Goal: Task Accomplishment & Management: Use online tool/utility

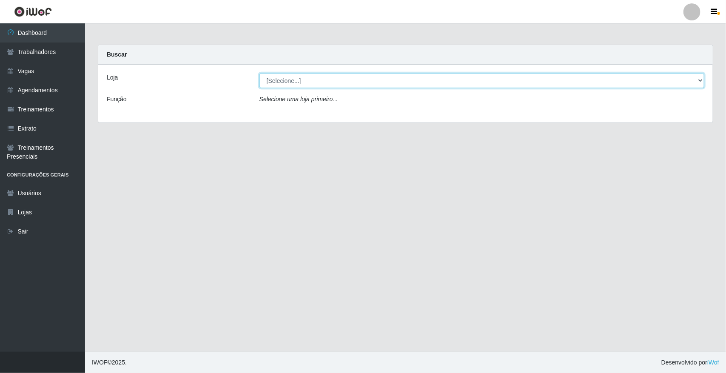
click at [695, 79] on select "[Selecione...] [GEOGRAPHIC_DATA]" at bounding box center [481, 80] width 445 height 15
select select "65"
click at [259, 73] on select "[Selecione...] [GEOGRAPHIC_DATA]" at bounding box center [481, 80] width 445 height 15
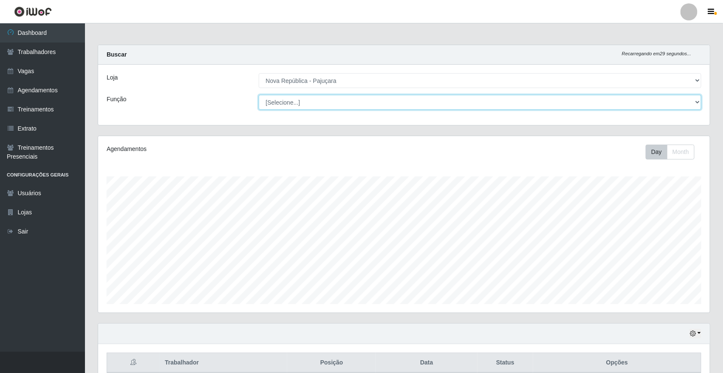
click at [700, 101] on select "[Selecione...] Balconista Operador de Caixa Repositor" at bounding box center [480, 102] width 443 height 15
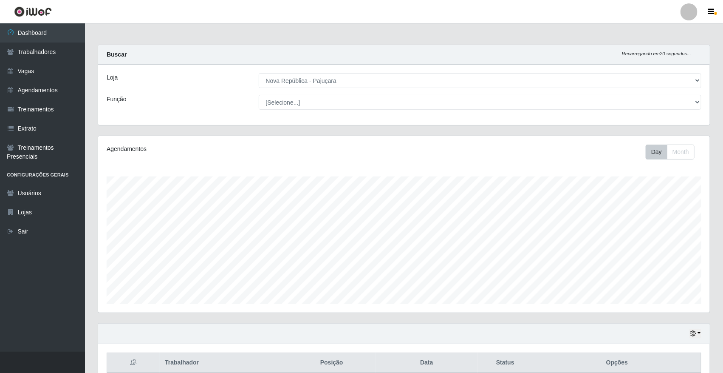
drag, startPoint x: 723, startPoint y: 157, endPoint x: 729, endPoint y: 215, distance: 58.2
click at [723, 215] on html "Perfil Alterar Senha Sair Dashboard Trabalhadores Vagas Agendamentos Treinament…" at bounding box center [361, 301] width 723 height 602
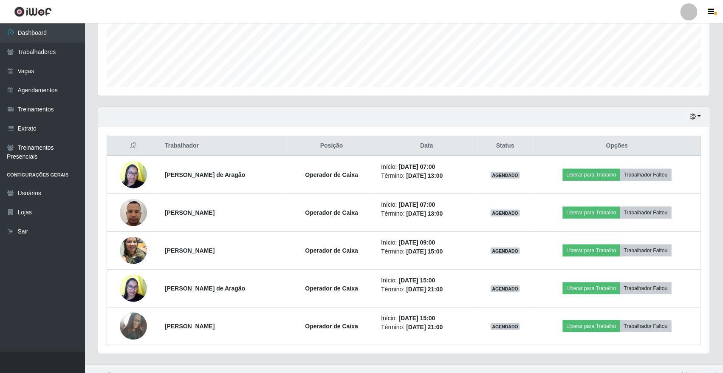
scroll to position [220, 0]
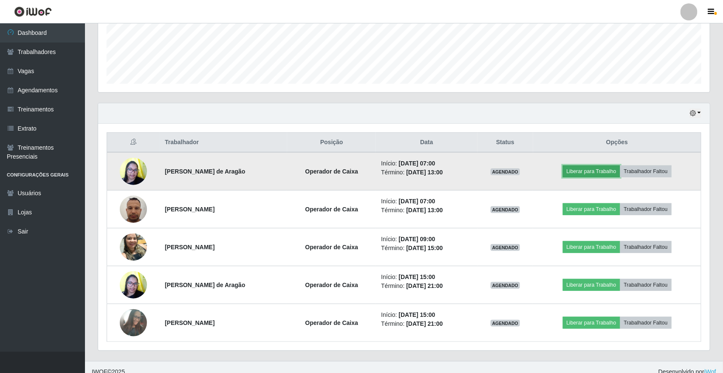
click at [598, 171] on button "Liberar para Trabalho" at bounding box center [591, 171] width 57 height 12
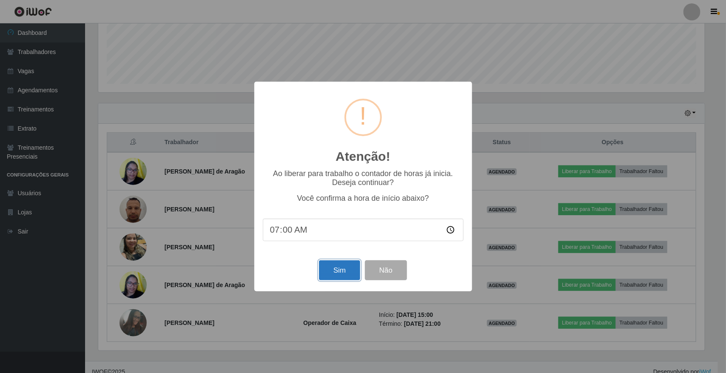
click at [341, 273] on button "Sim" at bounding box center [339, 270] width 41 height 20
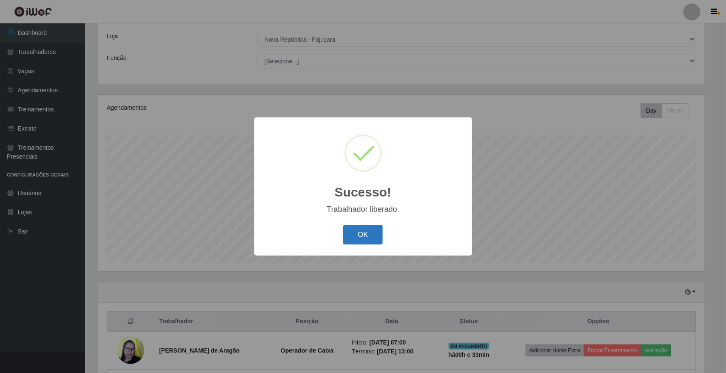
click at [359, 232] on button "OK" at bounding box center [363, 235] width 40 height 20
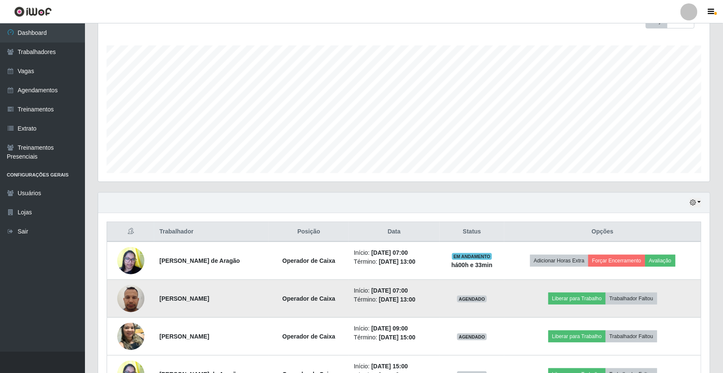
scroll to position [137, 0]
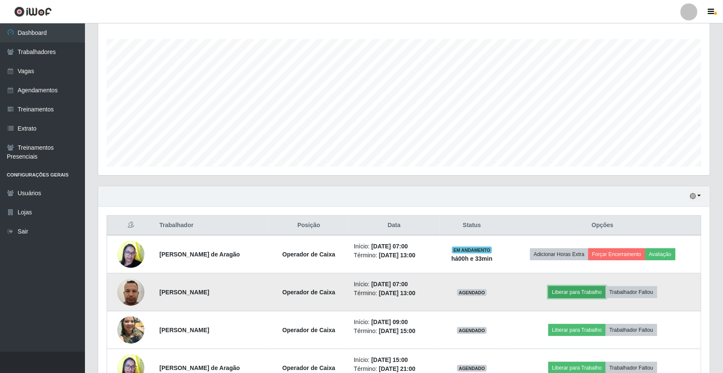
click at [569, 291] on button "Liberar para Trabalho" at bounding box center [577, 292] width 57 height 12
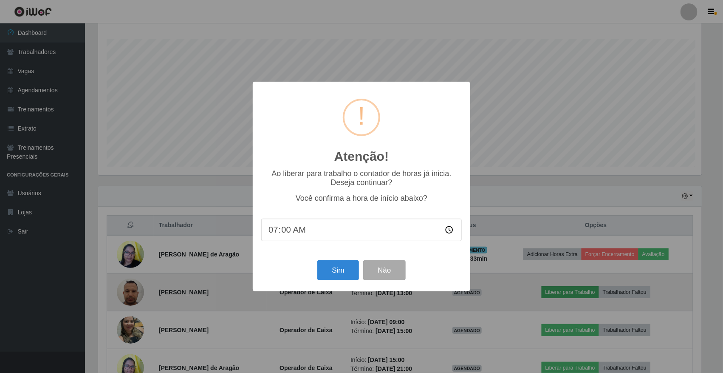
scroll to position [177, 606]
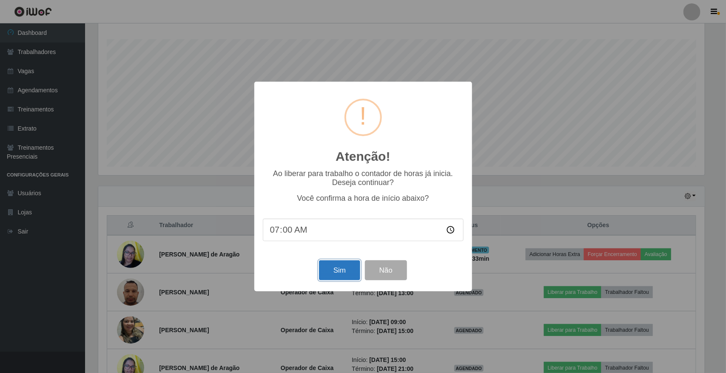
click at [337, 267] on button "Sim" at bounding box center [339, 270] width 41 height 20
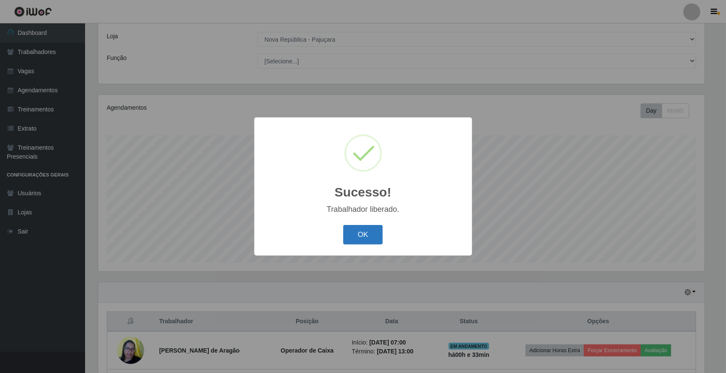
click at [349, 229] on button "OK" at bounding box center [363, 235] width 40 height 20
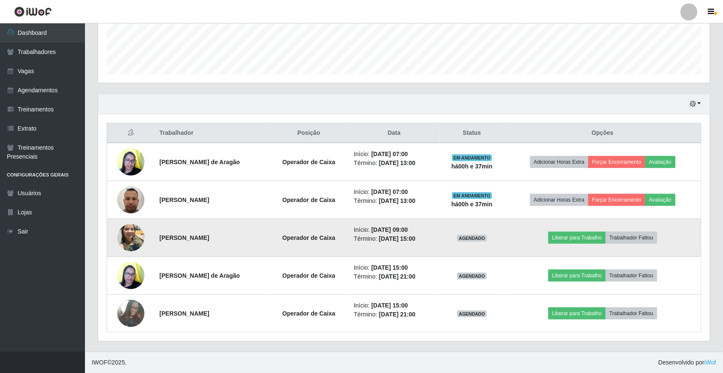
scroll to position [230, 0]
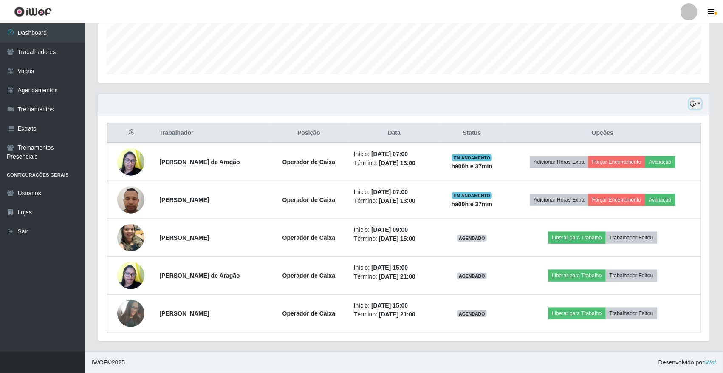
click at [691, 103] on icon "button" at bounding box center [693, 104] width 6 height 6
click at [674, 132] on button "1 dia" at bounding box center [667, 137] width 67 height 18
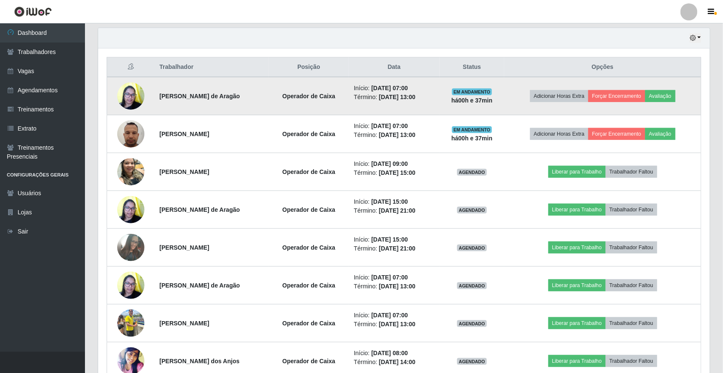
scroll to position [177, 0]
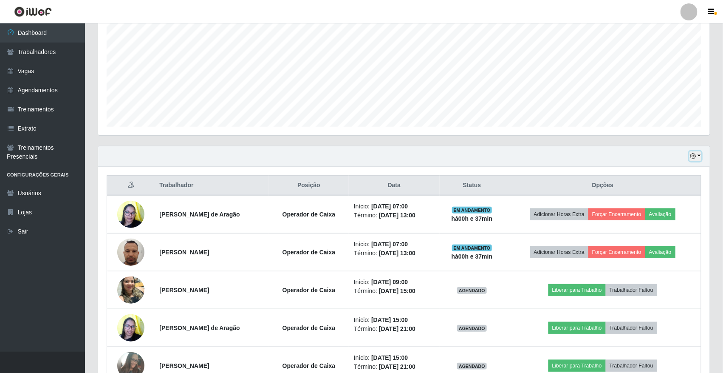
click at [695, 161] on button "button" at bounding box center [696, 156] width 12 height 10
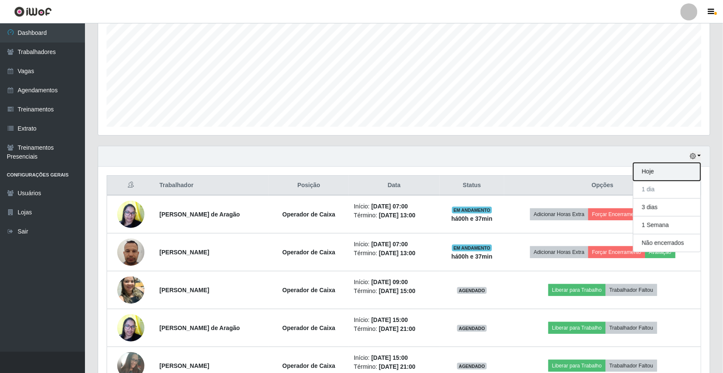
click at [682, 179] on button "Hoje" at bounding box center [667, 172] width 67 height 18
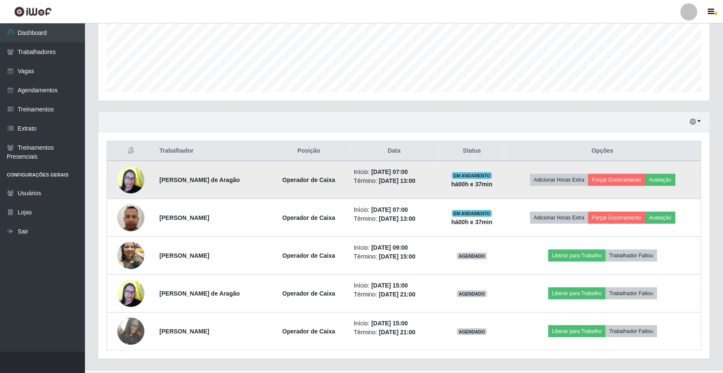
scroll to position [230, 0]
